Goal: Task Accomplishment & Management: Complete application form

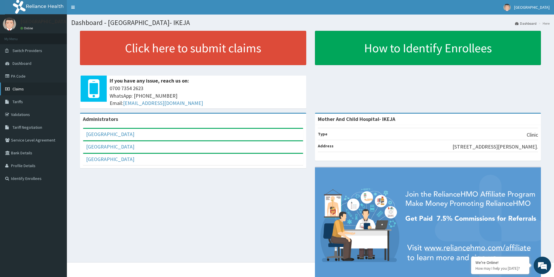
click at [25, 91] on link "Claims" at bounding box center [33, 89] width 67 height 13
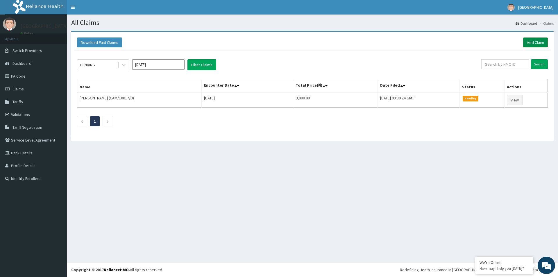
click at [534, 44] on link "Add Claim" at bounding box center [535, 42] width 25 height 10
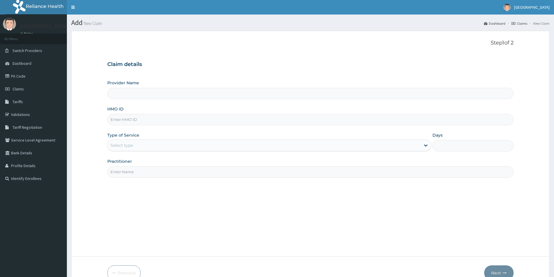
click at [151, 127] on div "Provider Name HMO ID Type of Service Select type Days Practitioner" at bounding box center [310, 129] width 406 height 98
click at [147, 119] on input "HMO ID" at bounding box center [310, 119] width 406 height 11
type input "Mother And Child Hospital- IKEJA"
type input "KUD/10570/C"
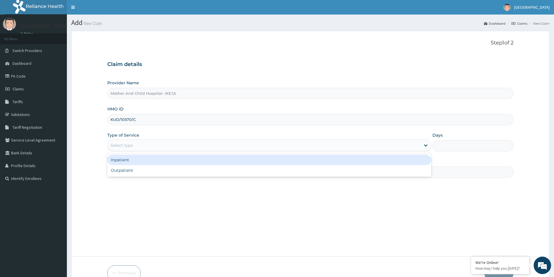
click at [146, 149] on div "Select type" at bounding box center [264, 145] width 313 height 9
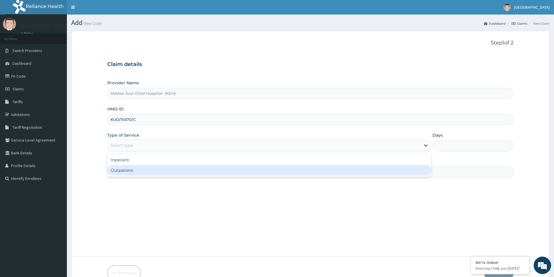
click at [136, 172] on div "Outpatient" at bounding box center [269, 170] width 324 height 10
type input "1"
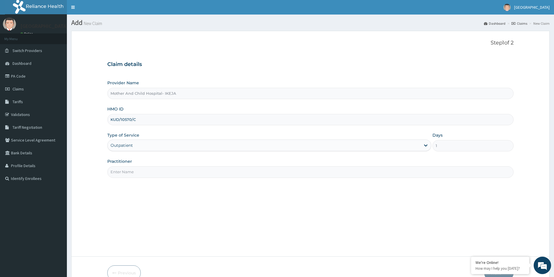
click at [151, 173] on input "Practitioner" at bounding box center [310, 171] width 406 height 11
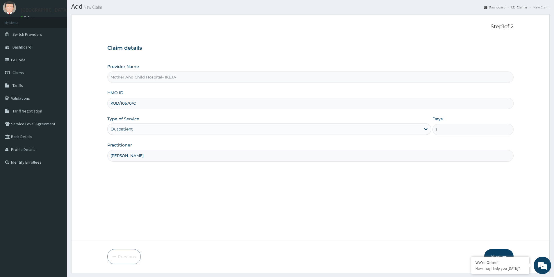
scroll to position [32, 0]
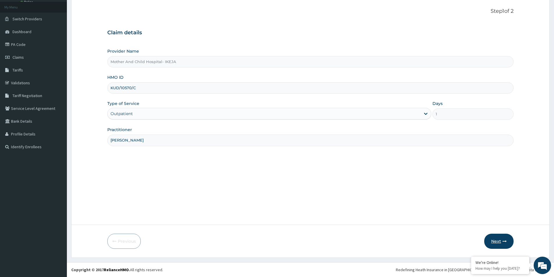
type input "[PERSON_NAME]"
click at [502, 243] on icon "button" at bounding box center [504, 241] width 4 height 4
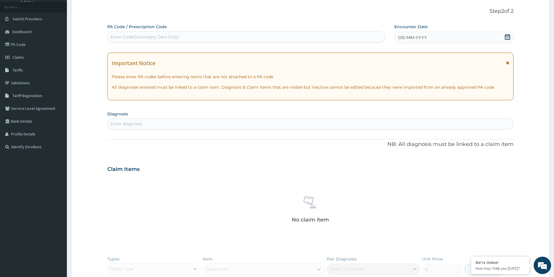
click at [507, 35] on icon at bounding box center [507, 37] width 6 height 6
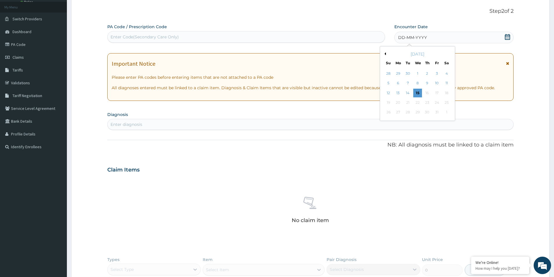
drag, startPoint x: 407, startPoint y: 91, endPoint x: 397, endPoint y: 95, distance: 11.2
click at [407, 91] on div "14" at bounding box center [407, 93] width 9 height 9
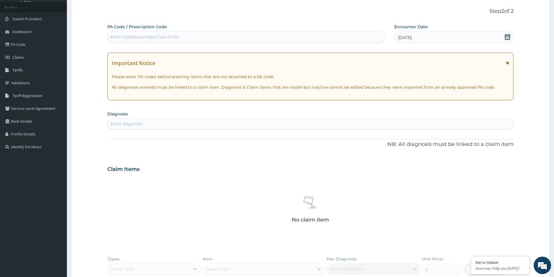
click at [368, 120] on div "Enter diagnosis" at bounding box center [310, 123] width 405 height 9
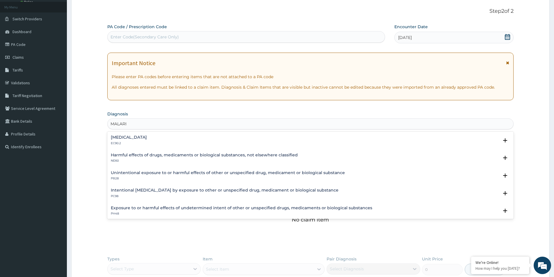
type input "[MEDICAL_DATA]"
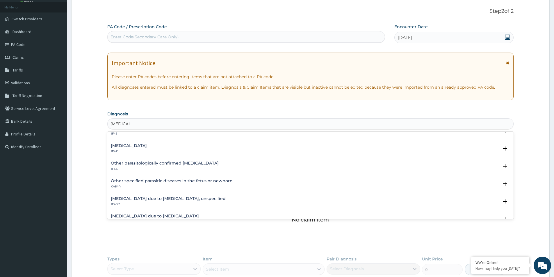
scroll to position [0, 0]
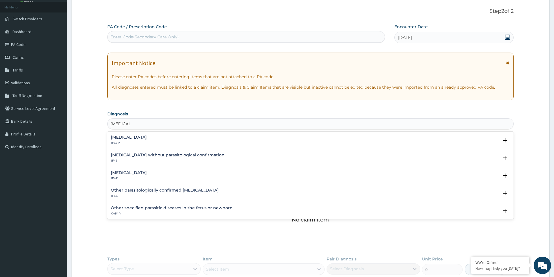
click at [139, 171] on h4 "[MEDICAL_DATA]" at bounding box center [129, 173] width 36 height 4
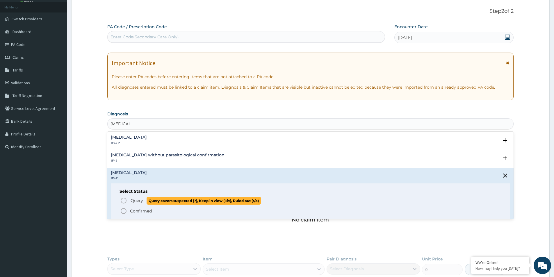
click at [123, 201] on icon "status option query" at bounding box center [123, 200] width 7 height 7
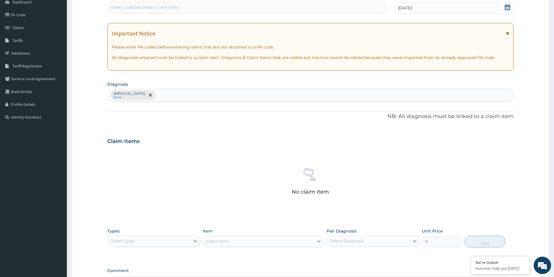
scroll to position [61, 0]
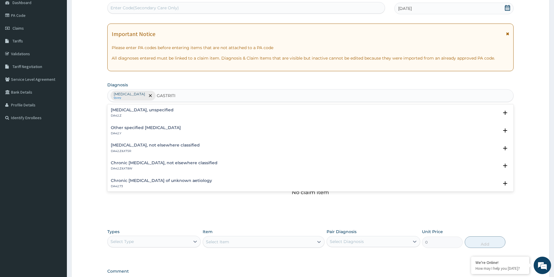
click at [114, 114] on p "DA42.Z" at bounding box center [142, 116] width 63 height 4
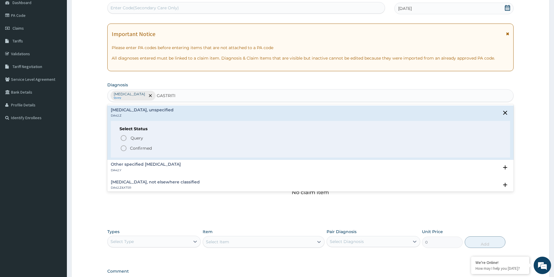
type input "GASTRITI"
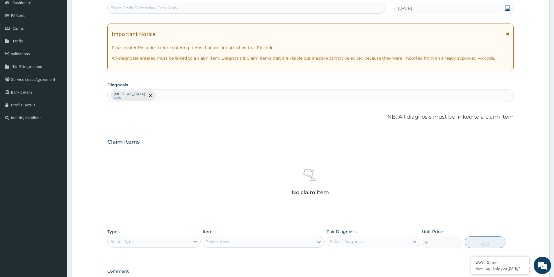
drag, startPoint x: 124, startPoint y: 147, endPoint x: 271, endPoint y: 125, distance: 149.3
click at [271, 125] on div "PA Code / Prescription Code Enter Code(Secondary Care Only) Encounter Date [DAT…" at bounding box center [310, 143] width 406 height 297
click at [164, 97] on div "[MEDICAL_DATA] Query" at bounding box center [310, 96] width 405 height 12
type input "GASTRITI"
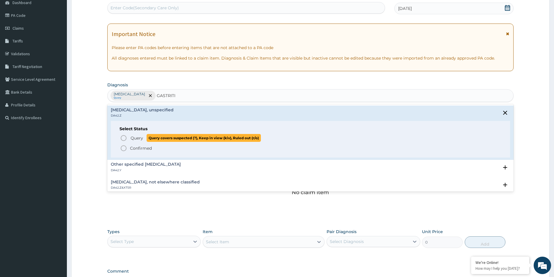
click at [122, 139] on icon "status option query" at bounding box center [123, 138] width 7 height 7
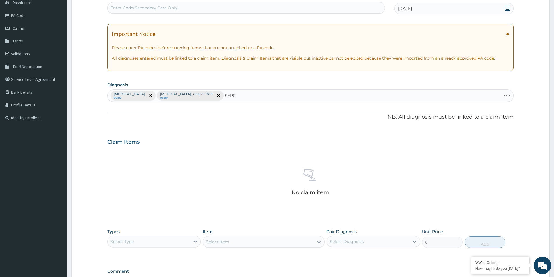
type input "[MEDICAL_DATA]"
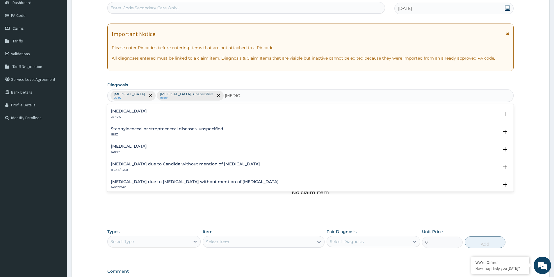
scroll to position [0, 0]
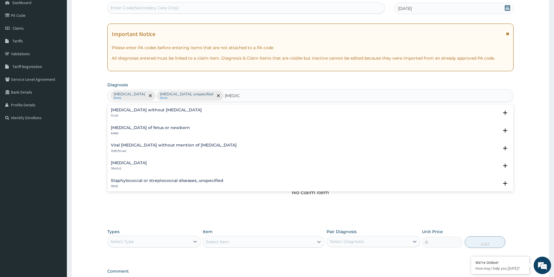
click at [120, 112] on h4 "[MEDICAL_DATA] without [MEDICAL_DATA]" at bounding box center [156, 110] width 91 height 4
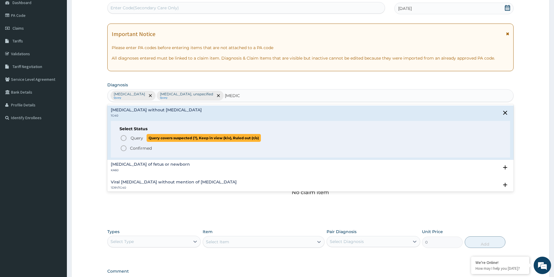
click at [122, 137] on icon "status option query" at bounding box center [123, 138] width 7 height 7
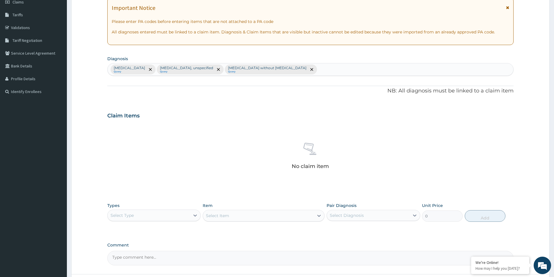
scroll to position [136, 0]
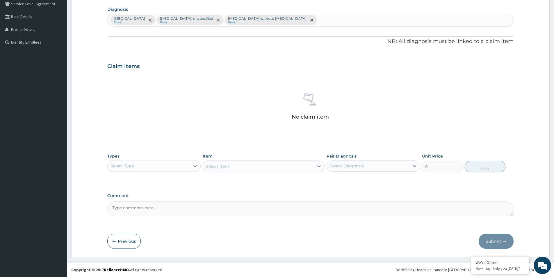
click at [140, 167] on div "Select Type" at bounding box center [149, 165] width 82 height 9
click at [149, 199] on div "Procedures" at bounding box center [153, 201] width 93 height 10
click at [228, 174] on div "Types option Procedures, selected. Select is focused ,type to refine list, pres…" at bounding box center [310, 162] width 406 height 25
click at [229, 165] on div "Select Item" at bounding box center [264, 166] width 122 height 12
click at [231, 167] on div "Select Item" at bounding box center [258, 166] width 111 height 9
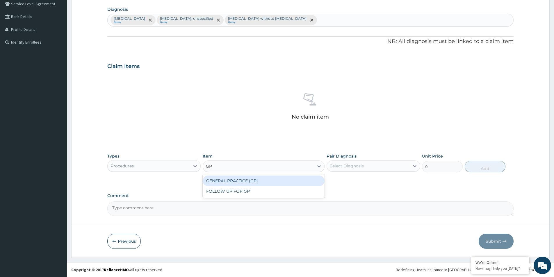
type input "GP"
click at [234, 182] on div "GENERAL PRACTICE (GP)" at bounding box center [264, 181] width 122 height 10
type input "4000"
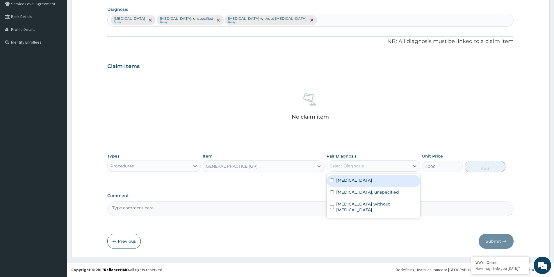
click at [337, 169] on div "Select Diagnosis" at bounding box center [368, 165] width 82 height 9
click at [339, 178] on label "[MEDICAL_DATA]" at bounding box center [354, 180] width 36 height 6
checkbox input "true"
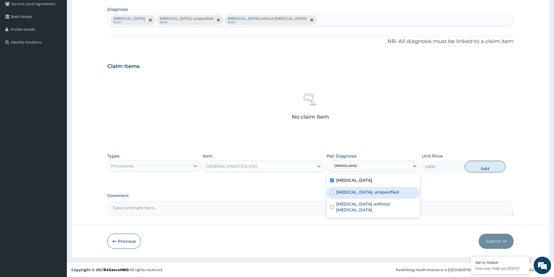
click at [343, 190] on label "[MEDICAL_DATA], unspecified" at bounding box center [367, 192] width 63 height 6
checkbox input "true"
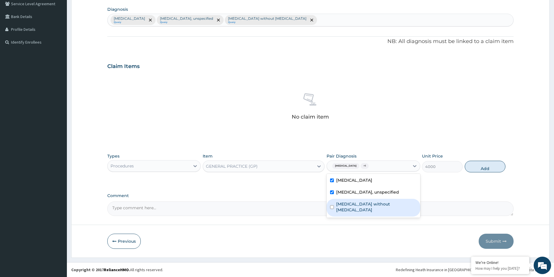
click at [350, 206] on label "[MEDICAL_DATA] without [MEDICAL_DATA]" at bounding box center [376, 207] width 80 height 12
checkbox input "true"
click at [492, 167] on button "Add" at bounding box center [484, 167] width 41 height 12
type input "0"
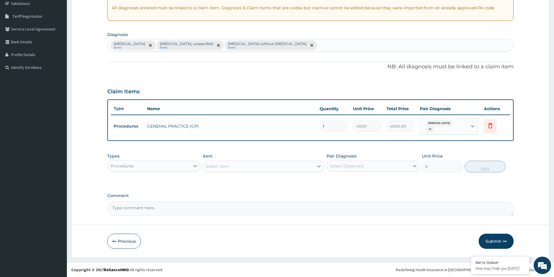
scroll to position [111, 0]
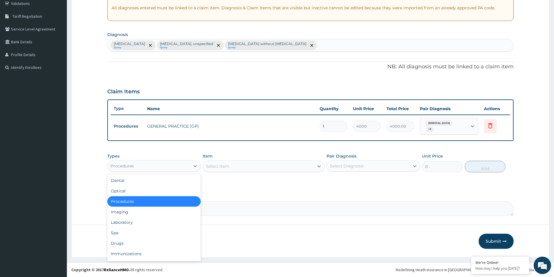
click at [179, 169] on div "Procedures" at bounding box center [149, 165] width 82 height 9
click at [133, 223] on div "Laboratory" at bounding box center [153, 222] width 93 height 10
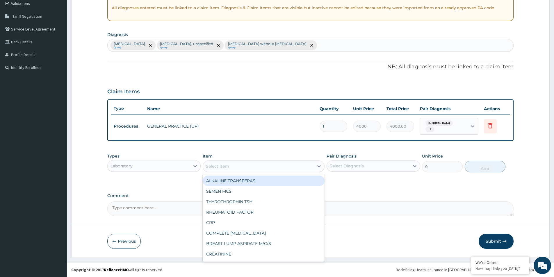
click at [228, 167] on div "Select Item" at bounding box center [217, 166] width 23 height 6
type input "FBC"
click at [225, 180] on div "[MEDICAL_DATA] (FBC)" at bounding box center [264, 181] width 122 height 10
type input "2400"
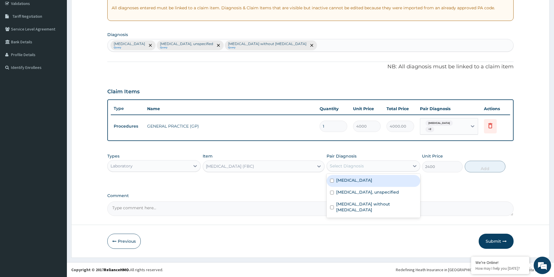
click at [368, 167] on div "Select Diagnosis" at bounding box center [368, 165] width 82 height 9
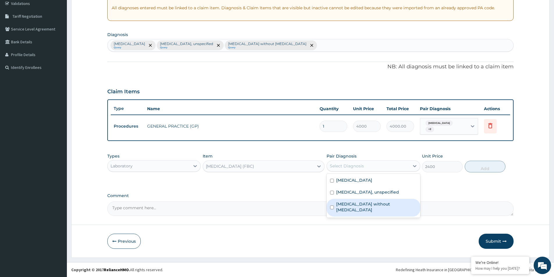
click at [369, 203] on label "[MEDICAL_DATA] without [MEDICAL_DATA]" at bounding box center [376, 207] width 80 height 12
checkbox input "true"
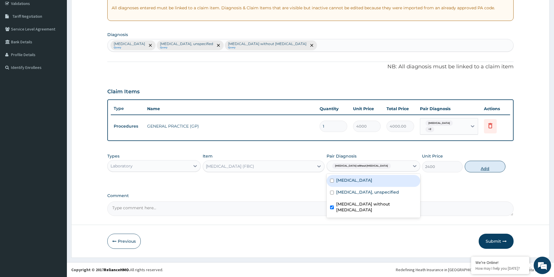
click at [473, 166] on button "Add" at bounding box center [484, 167] width 41 height 12
type input "0"
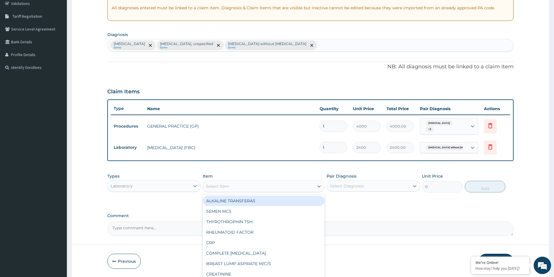
click at [211, 187] on div "Select Item" at bounding box center [217, 186] width 23 height 6
type input "MP"
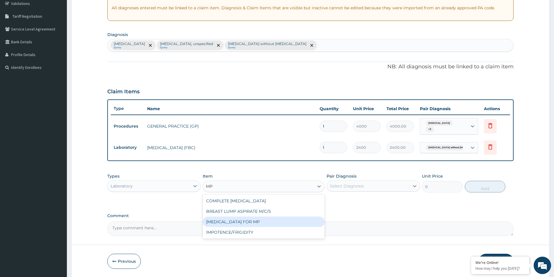
click at [254, 223] on div "[MEDICAL_DATA] FOR MP" at bounding box center [264, 221] width 122 height 10
type input "1200"
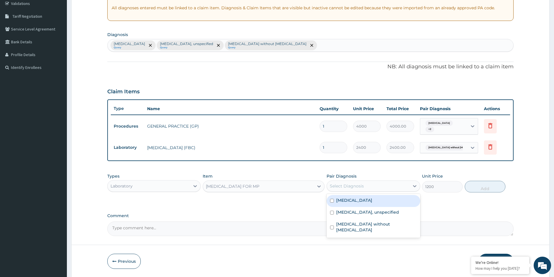
click at [344, 186] on div "Select Diagnosis" at bounding box center [347, 186] width 34 height 6
drag, startPoint x: 349, startPoint y: 200, endPoint x: 354, endPoint y: 200, distance: 5.2
click at [350, 200] on label "[MEDICAL_DATA]" at bounding box center [354, 200] width 36 height 6
checkbox input "true"
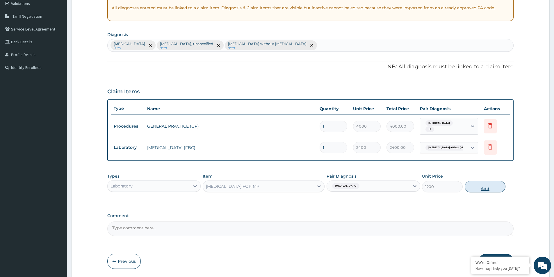
click at [479, 190] on button "Add" at bounding box center [484, 187] width 41 height 12
type input "0"
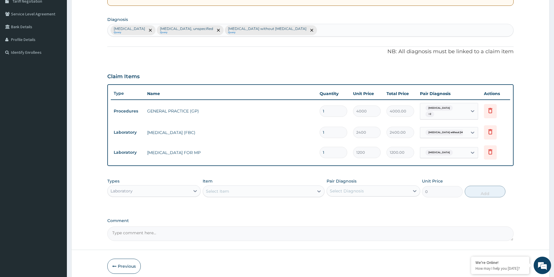
scroll to position [140, 0]
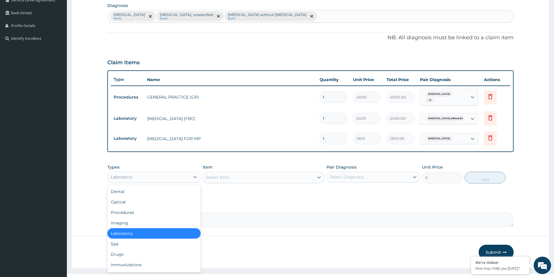
click at [153, 176] on div "Laboratory" at bounding box center [149, 176] width 82 height 9
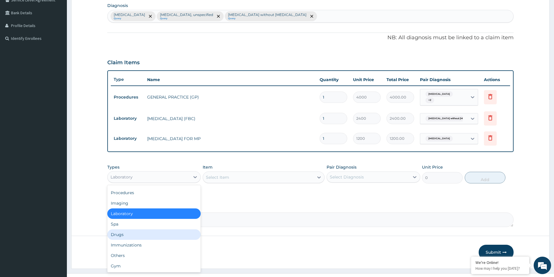
click at [126, 234] on div "Drugs" at bounding box center [153, 234] width 93 height 10
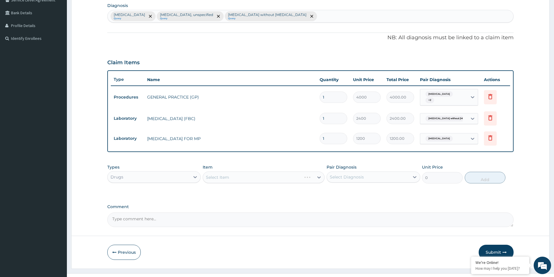
type input "`"
click at [221, 174] on div "Select Item" at bounding box center [258, 177] width 111 height 9
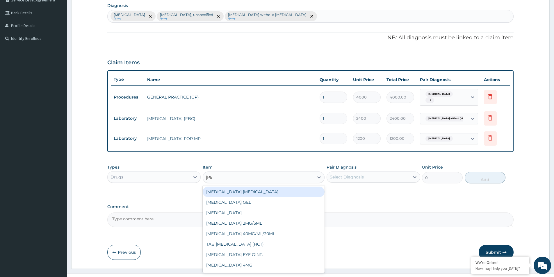
type input "lorat"
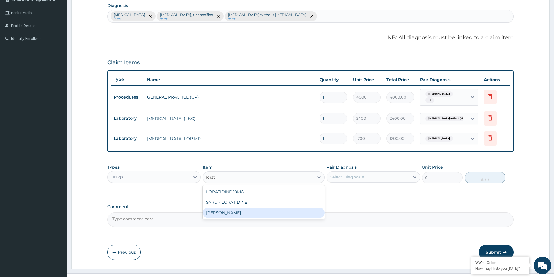
click at [241, 211] on div "[PERSON_NAME]" at bounding box center [264, 212] width 122 height 10
type input "1000"
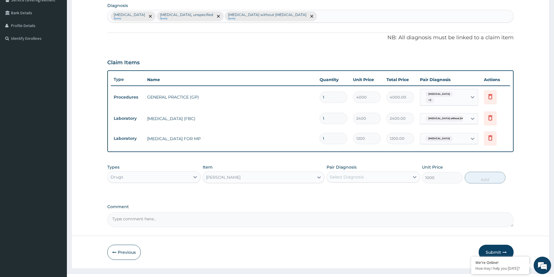
click at [286, 180] on div "[PERSON_NAME]" at bounding box center [258, 177] width 111 height 9
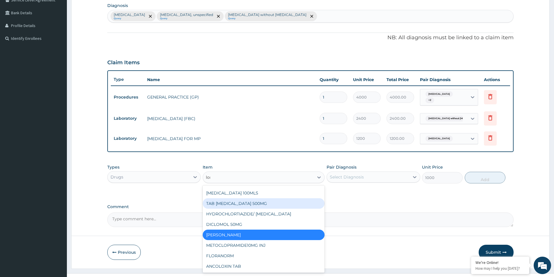
scroll to position [72, 0]
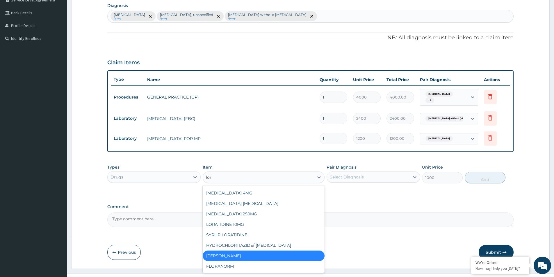
type input "[PERSON_NAME]"
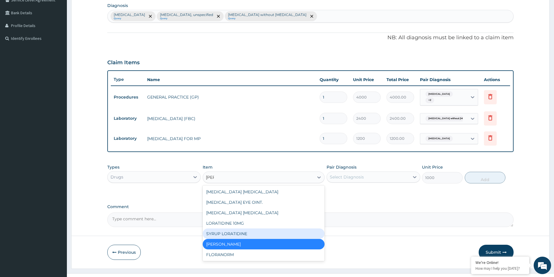
click at [244, 234] on div "SYRUP LORATIDINE" at bounding box center [264, 233] width 122 height 10
type input "1300"
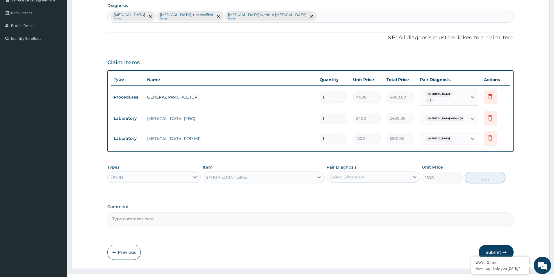
click at [393, 172] on div "Select Diagnosis" at bounding box center [368, 176] width 82 height 9
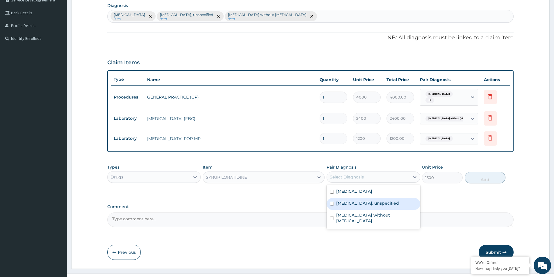
click at [371, 204] on label "[MEDICAL_DATA], unspecified" at bounding box center [367, 203] width 63 height 6
checkbox input "true"
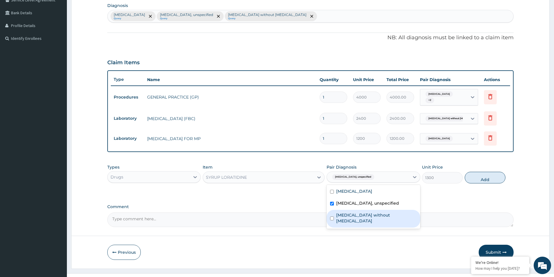
click at [382, 213] on label "[MEDICAL_DATA] without [MEDICAL_DATA]" at bounding box center [376, 218] width 80 height 12
checkbox input "true"
click at [484, 173] on button "Add" at bounding box center [484, 178] width 41 height 12
type input "0"
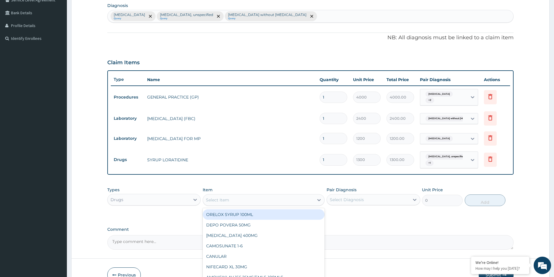
click at [214, 199] on div "Select Item" at bounding box center [217, 200] width 23 height 6
type input "coart"
click at [263, 217] on div "[MEDICAL_DATA] /ACT 20MG/120MG PACK" at bounding box center [264, 214] width 122 height 10
type input "1000"
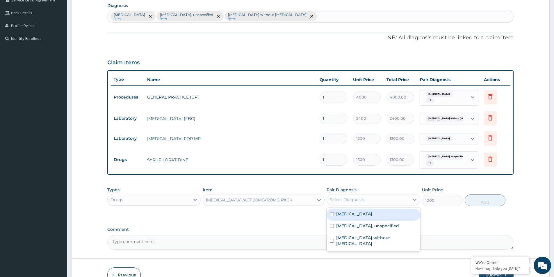
drag, startPoint x: 393, startPoint y: 200, endPoint x: 370, endPoint y: 214, distance: 27.8
click at [393, 200] on div "Select Diagnosis" at bounding box center [368, 199] width 82 height 9
click at [369, 217] on div "[MEDICAL_DATA]" at bounding box center [372, 215] width 93 height 12
checkbox input "true"
click at [488, 201] on button "Add" at bounding box center [484, 200] width 41 height 12
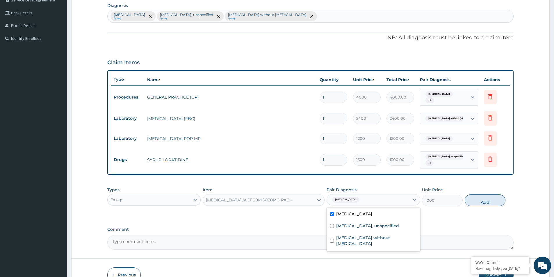
type input "0"
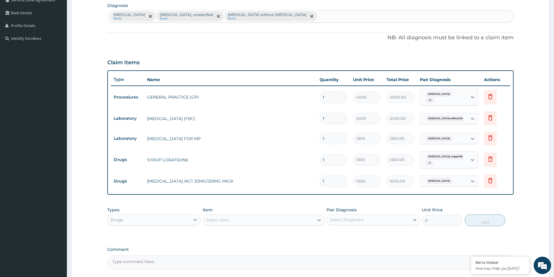
click at [214, 220] on div "Select Item" at bounding box center [217, 220] width 23 height 6
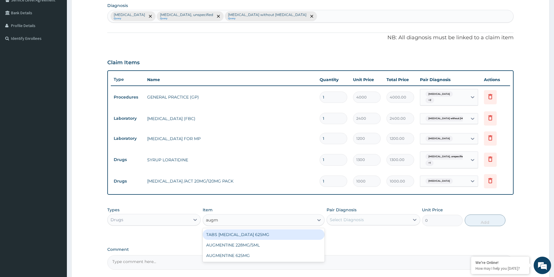
type input "augme"
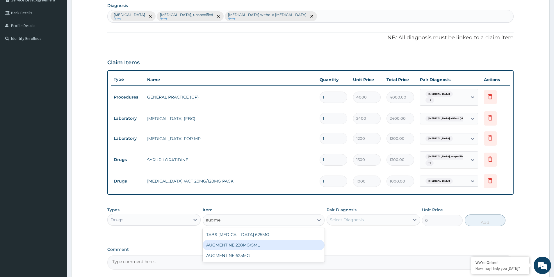
click at [244, 248] on div "AUGMENTINE 228MG/5ML" at bounding box center [264, 245] width 122 height 10
type input "3000"
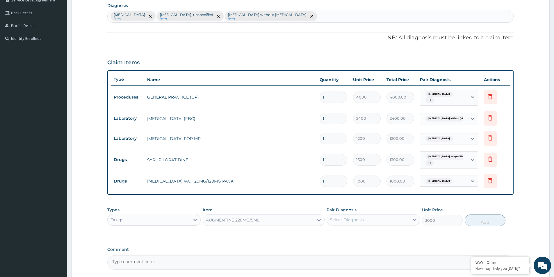
click at [347, 220] on div "Select Diagnosis" at bounding box center [347, 220] width 34 height 6
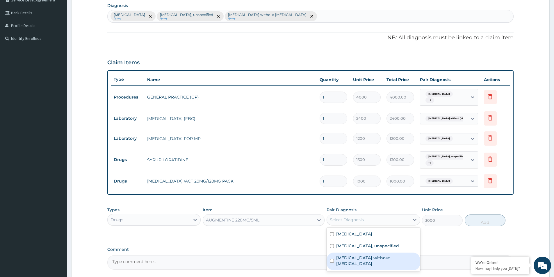
click at [361, 257] on label "[MEDICAL_DATA] without [MEDICAL_DATA]" at bounding box center [376, 261] width 80 height 12
checkbox input "true"
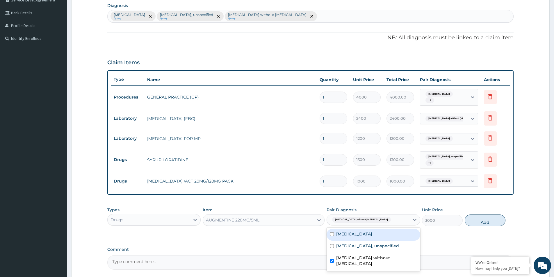
drag, startPoint x: 476, startPoint y: 221, endPoint x: 233, endPoint y: 241, distance: 243.5
click at [471, 223] on button "Add" at bounding box center [484, 220] width 41 height 12
type input "0"
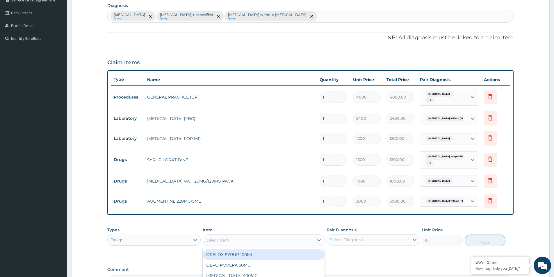
click at [222, 238] on div "Select Item" at bounding box center [217, 240] width 23 height 6
type input "ibup"
click at [239, 253] on div "[MEDICAL_DATA] 100MG/5ML" at bounding box center [264, 254] width 122 height 10
type input "800"
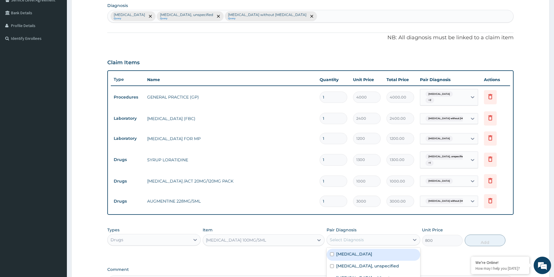
click at [341, 241] on div "Select Diagnosis" at bounding box center [347, 240] width 34 height 6
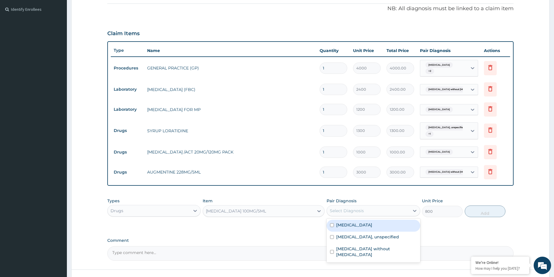
click at [347, 228] on div "[MEDICAL_DATA]" at bounding box center [372, 226] width 93 height 12
checkbox input "true"
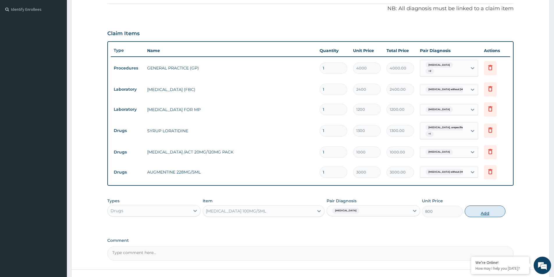
click at [492, 211] on button "Add" at bounding box center [484, 211] width 41 height 12
type input "0"
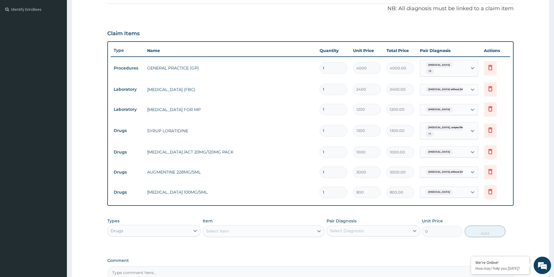
click at [212, 151] on td "[MEDICAL_DATA] /ACT 20MG/120MG PACK" at bounding box center [230, 152] width 172 height 12
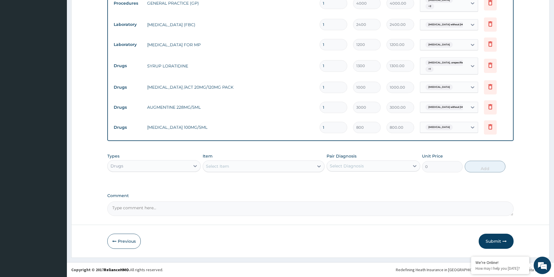
click at [495, 239] on button "Submit" at bounding box center [495, 241] width 35 height 15
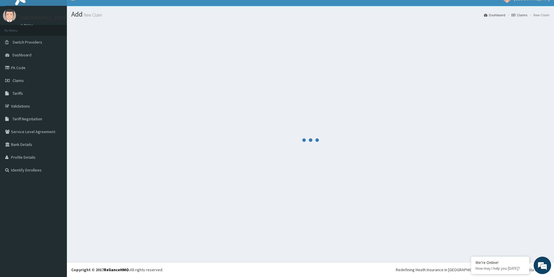
scroll to position [234, 0]
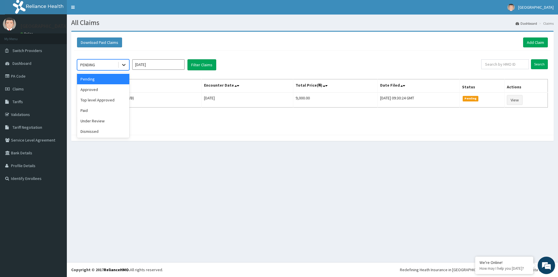
click at [126, 62] on icon at bounding box center [124, 65] width 6 height 6
click at [99, 90] on div "Approved" at bounding box center [103, 89] width 52 height 10
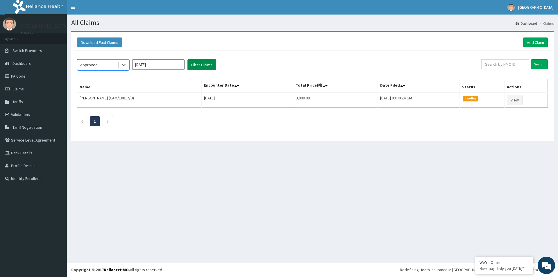
click at [196, 65] on button "Filter Claims" at bounding box center [201, 64] width 29 height 11
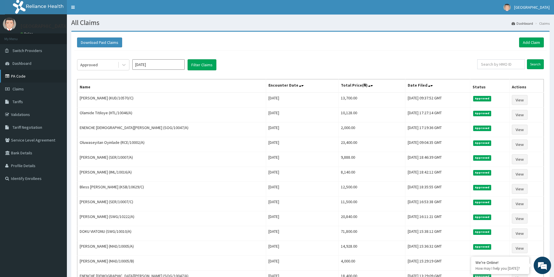
click at [24, 77] on link "PA Code" at bounding box center [33, 76] width 67 height 13
click at [40, 74] on link "PA Code" at bounding box center [33, 76] width 67 height 13
